Goal: Find specific page/section: Find specific page/section

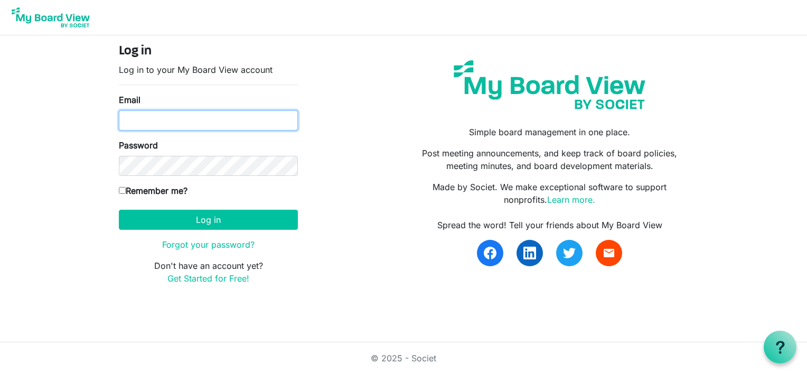
click at [151, 129] on input "Email" at bounding box center [208, 120] width 179 height 20
type input "lynnmkeays@yahoo.com"
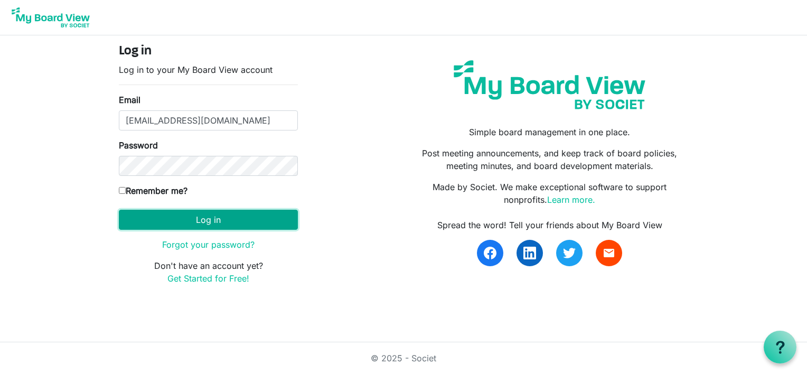
click at [167, 221] on button "Log in" at bounding box center [208, 220] width 179 height 20
click at [160, 221] on button "Log in" at bounding box center [208, 220] width 179 height 20
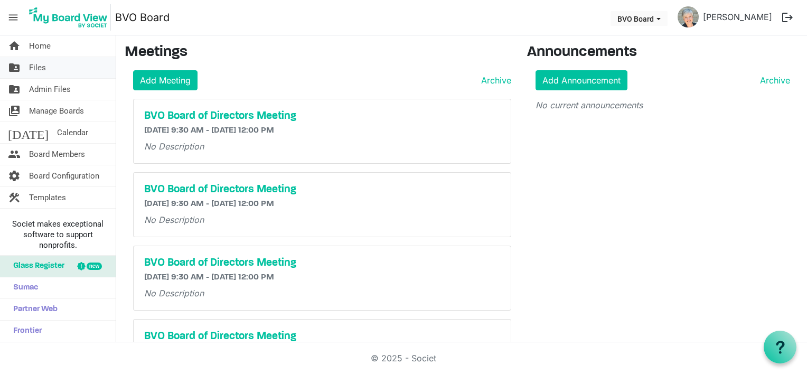
click at [42, 68] on span "Files" at bounding box center [37, 67] width 17 height 21
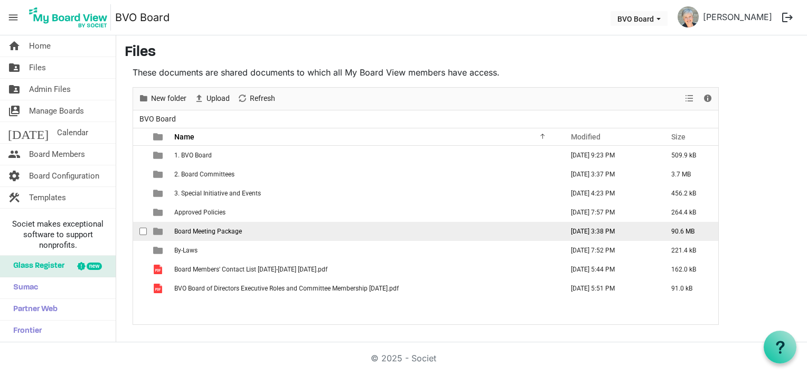
click at [198, 233] on span "Board Meeting Package" at bounding box center [208, 231] width 68 height 7
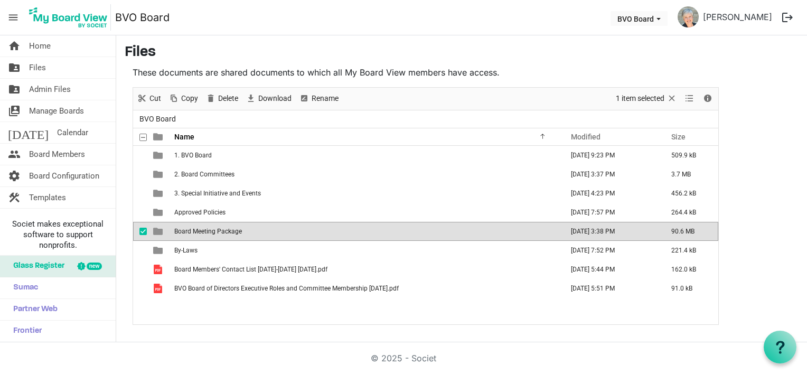
click at [198, 233] on span "Board Meeting Package" at bounding box center [208, 231] width 68 height 7
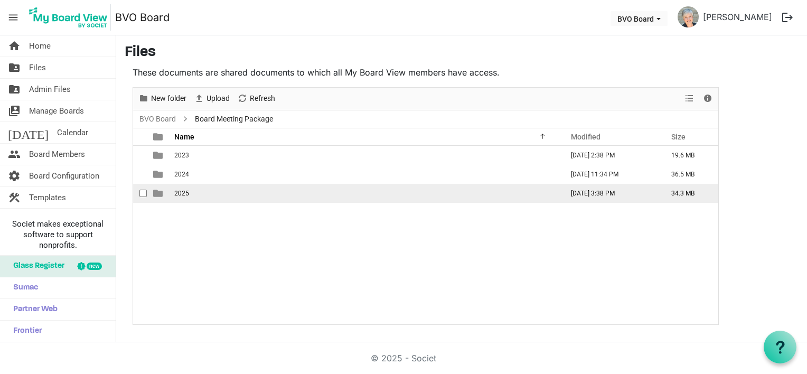
click at [193, 190] on td "2025" at bounding box center [365, 193] width 388 height 19
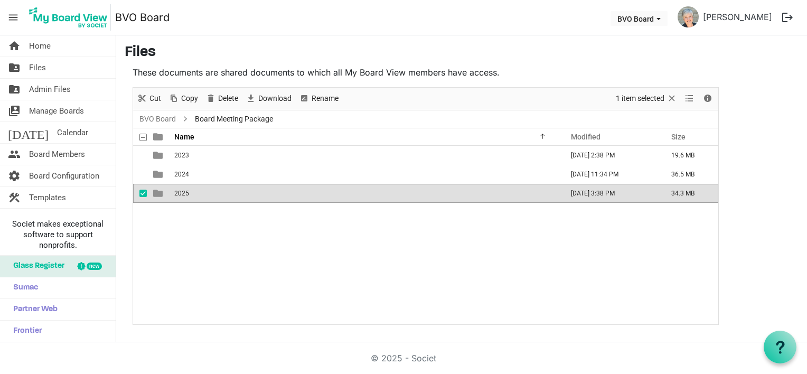
click at [193, 190] on td "2025" at bounding box center [365, 193] width 388 height 19
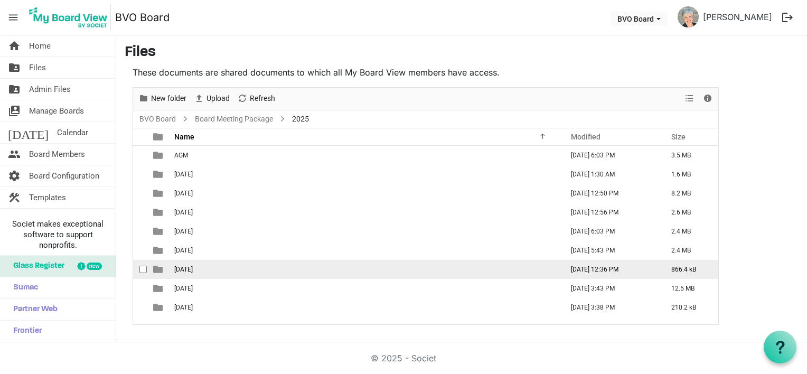
click at [193, 269] on span "Mar 27th, 2025" at bounding box center [183, 269] width 18 height 7
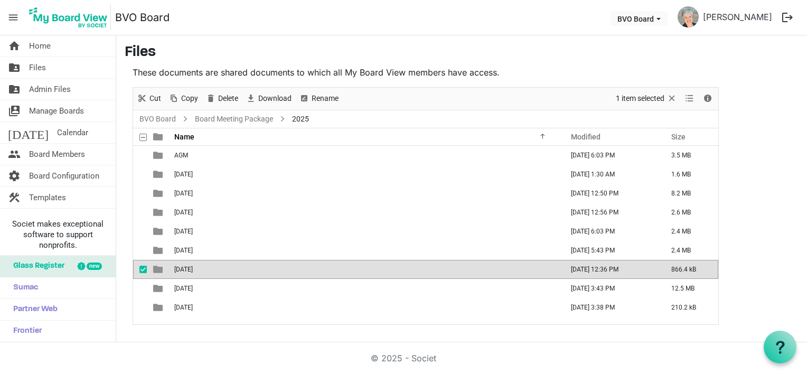
click at [193, 269] on span "Mar 27th, 2025" at bounding box center [183, 269] width 18 height 7
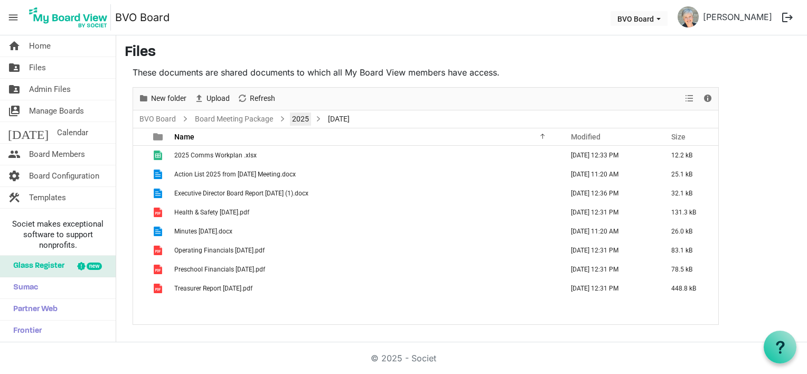
click at [299, 118] on link "2025" at bounding box center [300, 118] width 21 height 13
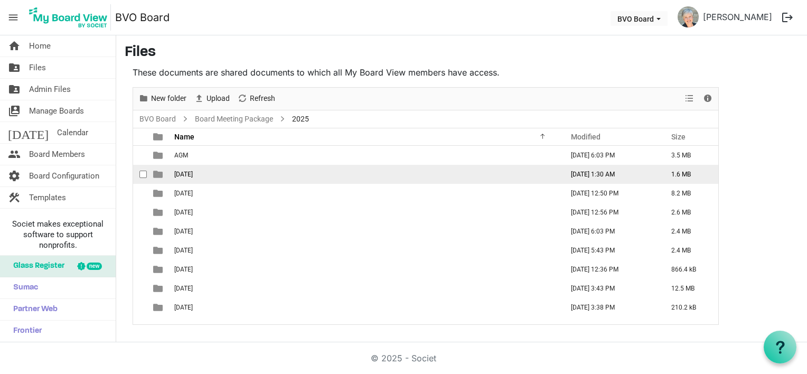
click at [186, 174] on span "Apr 24th, 2025" at bounding box center [183, 173] width 18 height 7
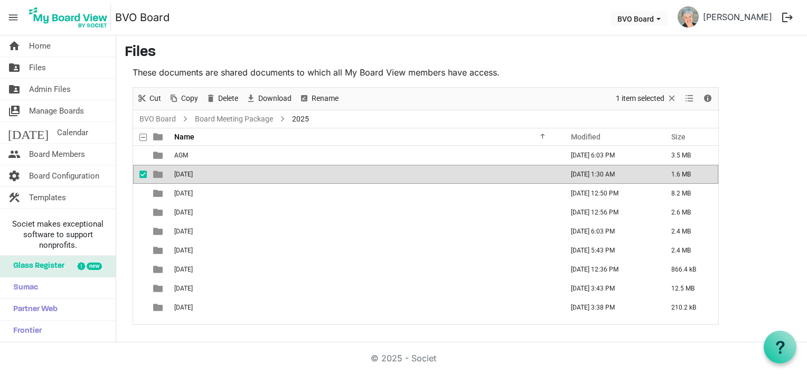
click at [186, 174] on span "Apr 24th, 2025" at bounding box center [183, 173] width 18 height 7
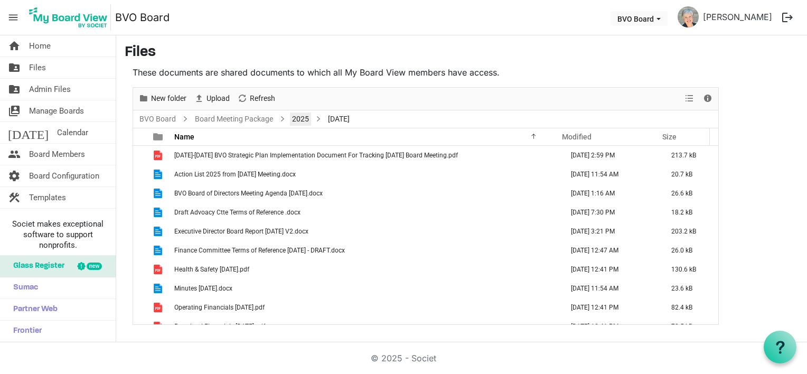
click at [305, 119] on link "2025" at bounding box center [300, 118] width 21 height 13
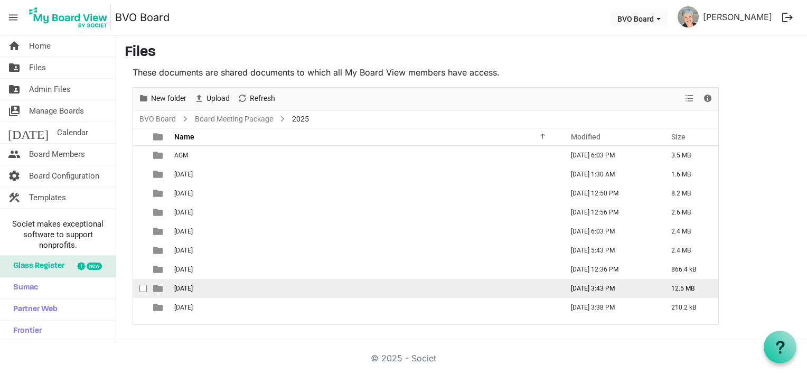
click at [192, 288] on span "May 29th, 2025" at bounding box center [183, 288] width 18 height 7
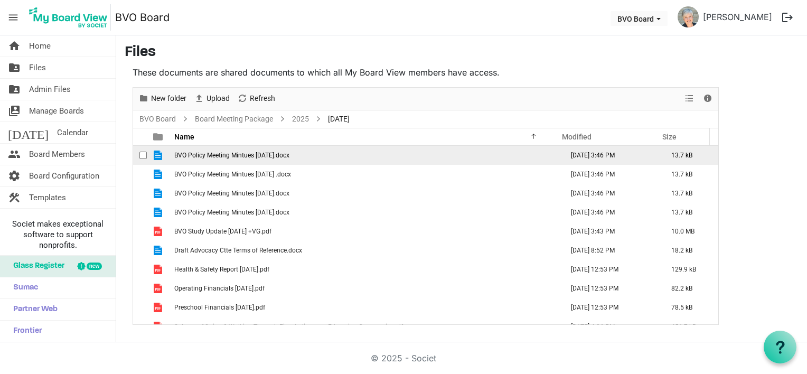
scroll to position [163, 0]
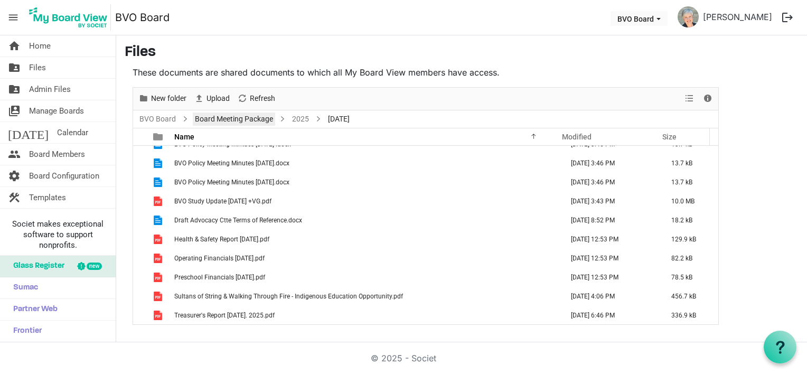
click at [234, 118] on link "Board Meeting Package" at bounding box center [234, 118] width 82 height 13
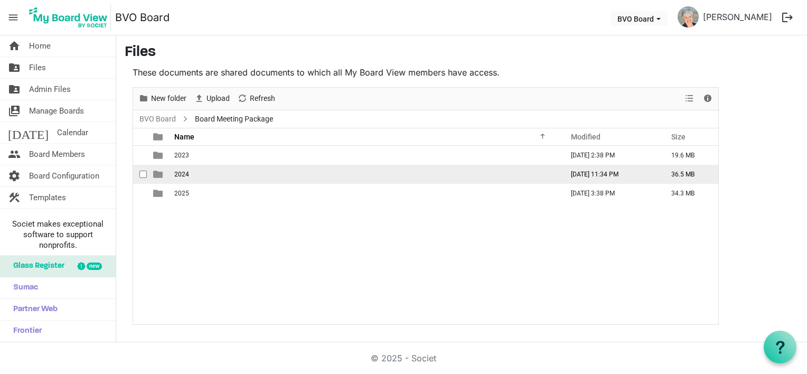
click at [178, 175] on span "2024" at bounding box center [181, 173] width 15 height 7
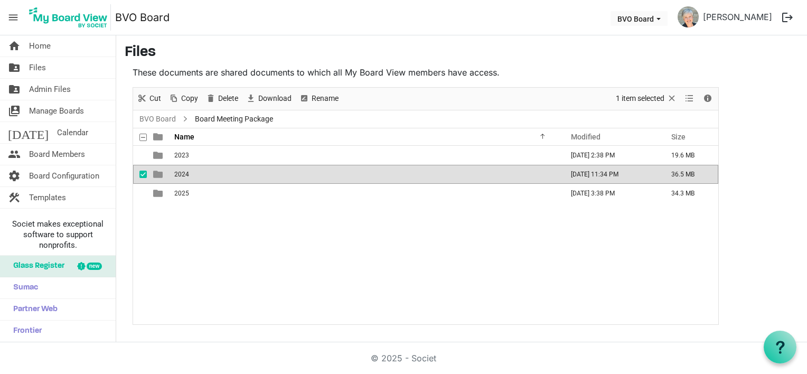
click at [178, 175] on span "2024" at bounding box center [181, 173] width 15 height 7
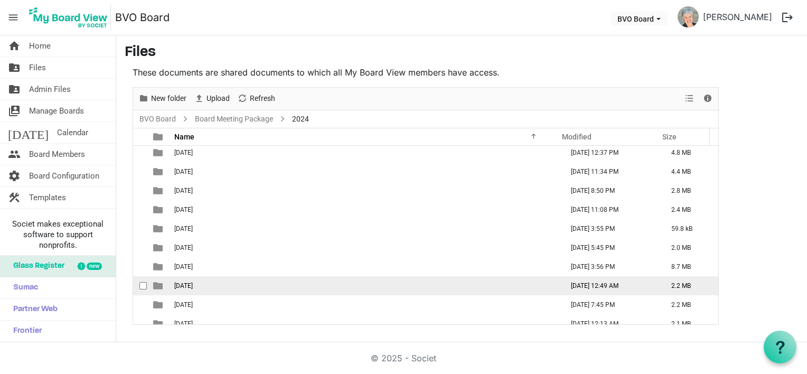
scroll to position [49, 0]
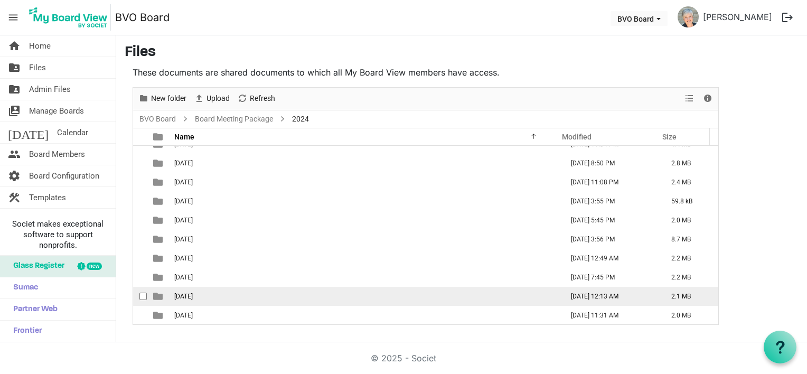
click at [193, 295] on span "Oct 31st, 2024" at bounding box center [183, 295] width 18 height 7
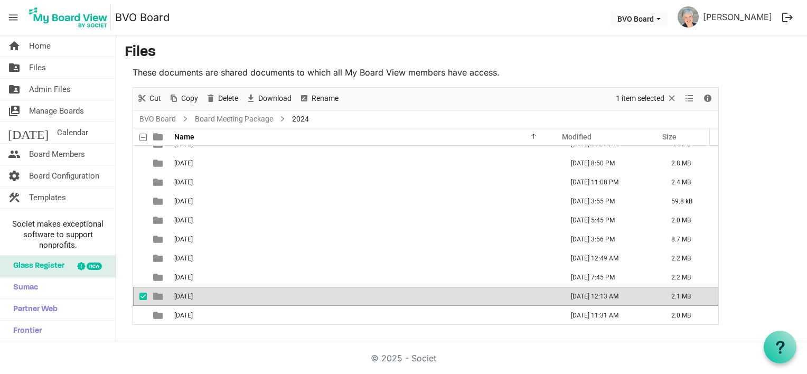
click at [193, 295] on span "Oct 31st, 2024" at bounding box center [183, 295] width 18 height 7
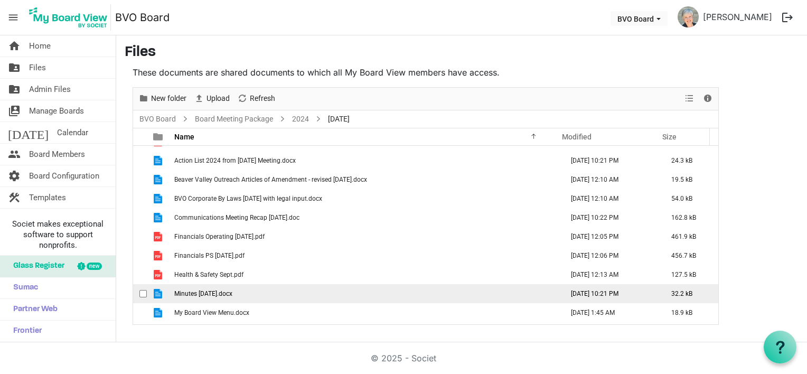
scroll to position [0, 0]
